Goal: Navigation & Orientation: Find specific page/section

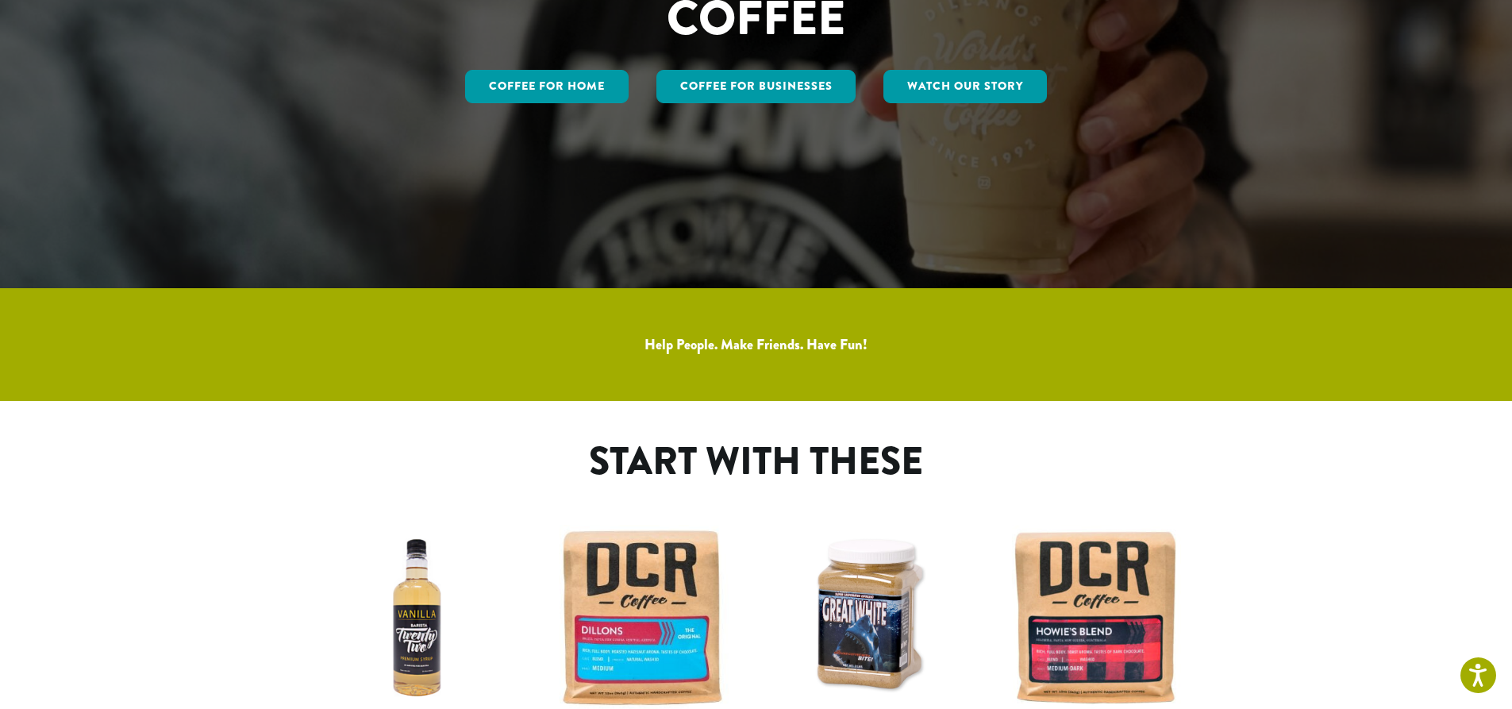
scroll to position [397, 0]
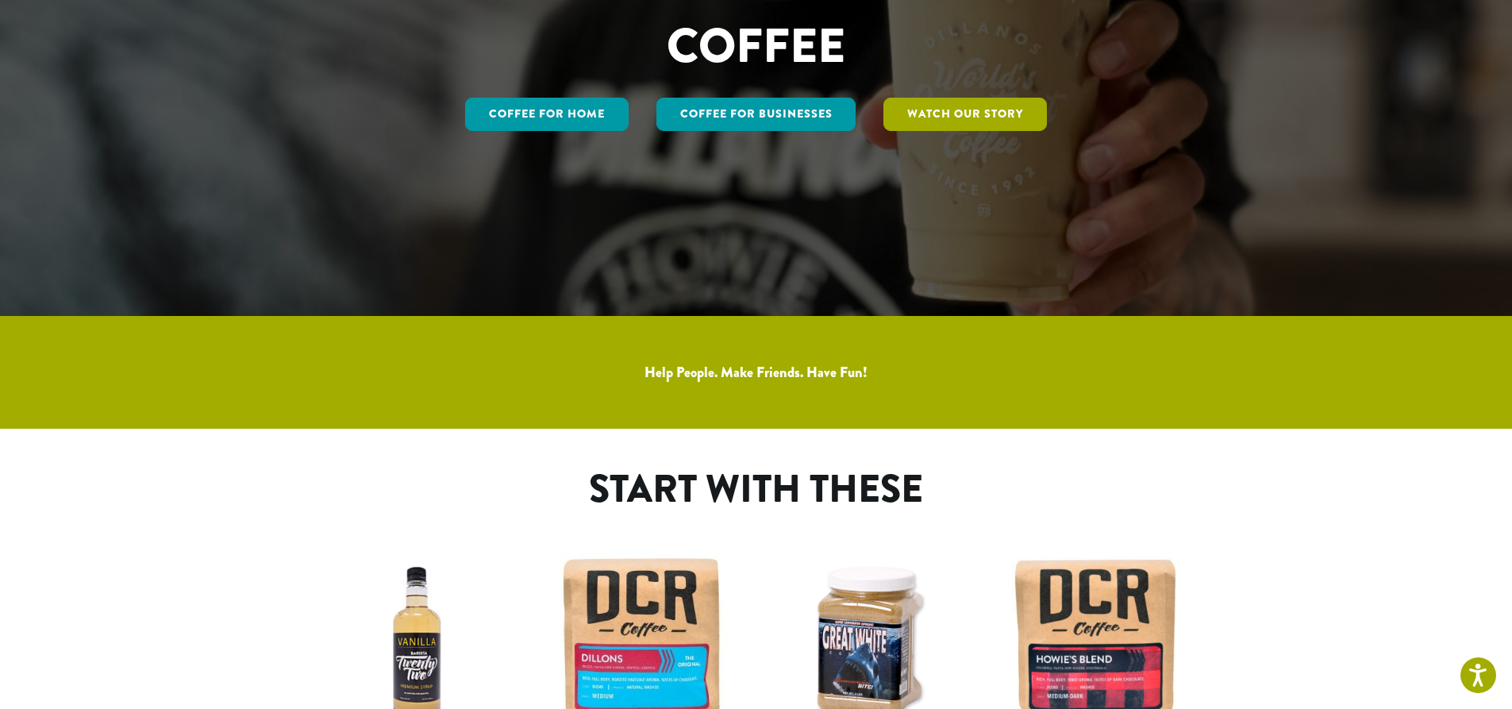
click at [955, 117] on link "Watch Our Story" at bounding box center [964, 114] width 163 height 33
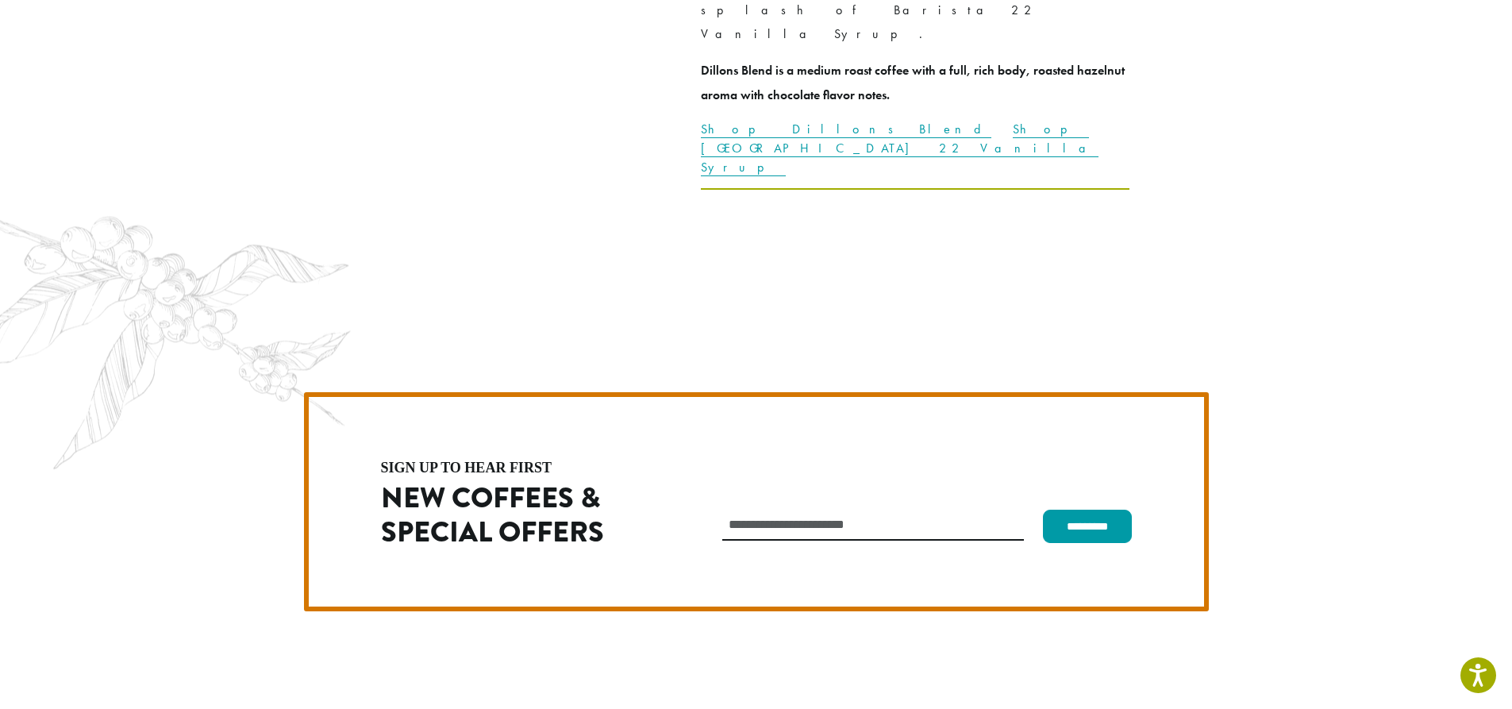
scroll to position [4484, 0]
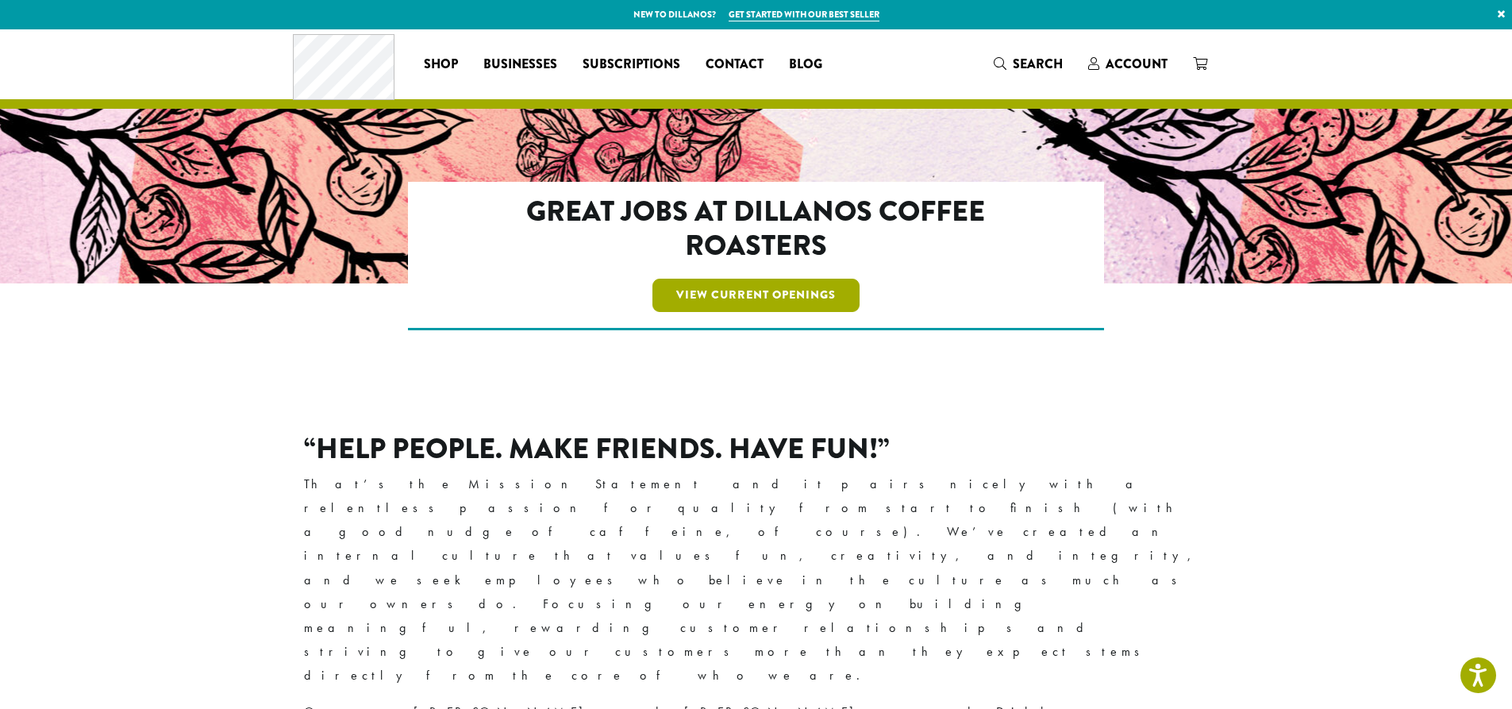
click at [705, 286] on link "View Current Openings" at bounding box center [755, 295] width 207 height 33
